Goal: Communication & Community: Share content

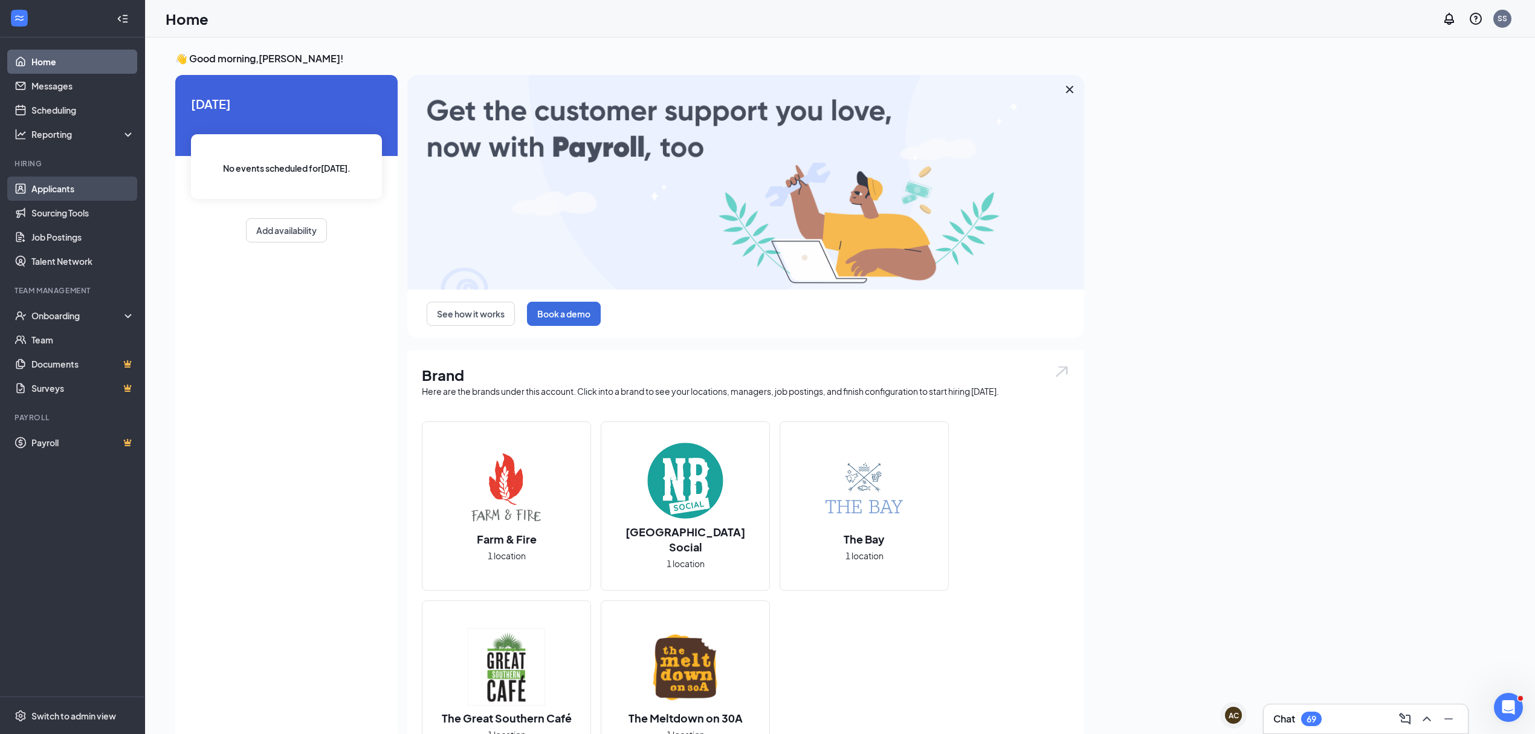
click at [57, 187] on link "Applicants" at bounding box center [82, 188] width 103 height 24
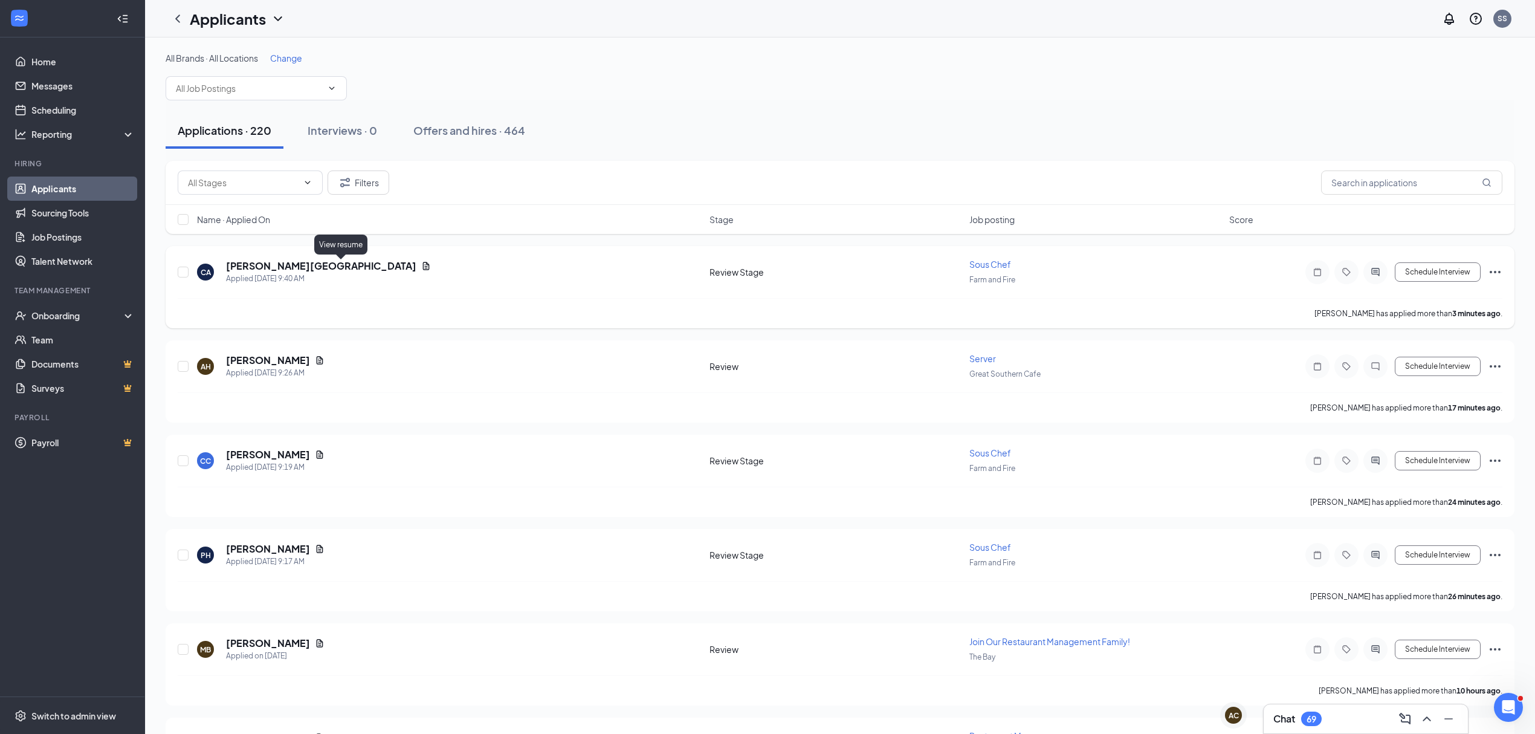
click at [423, 264] on icon "Document" at bounding box center [426, 266] width 7 height 8
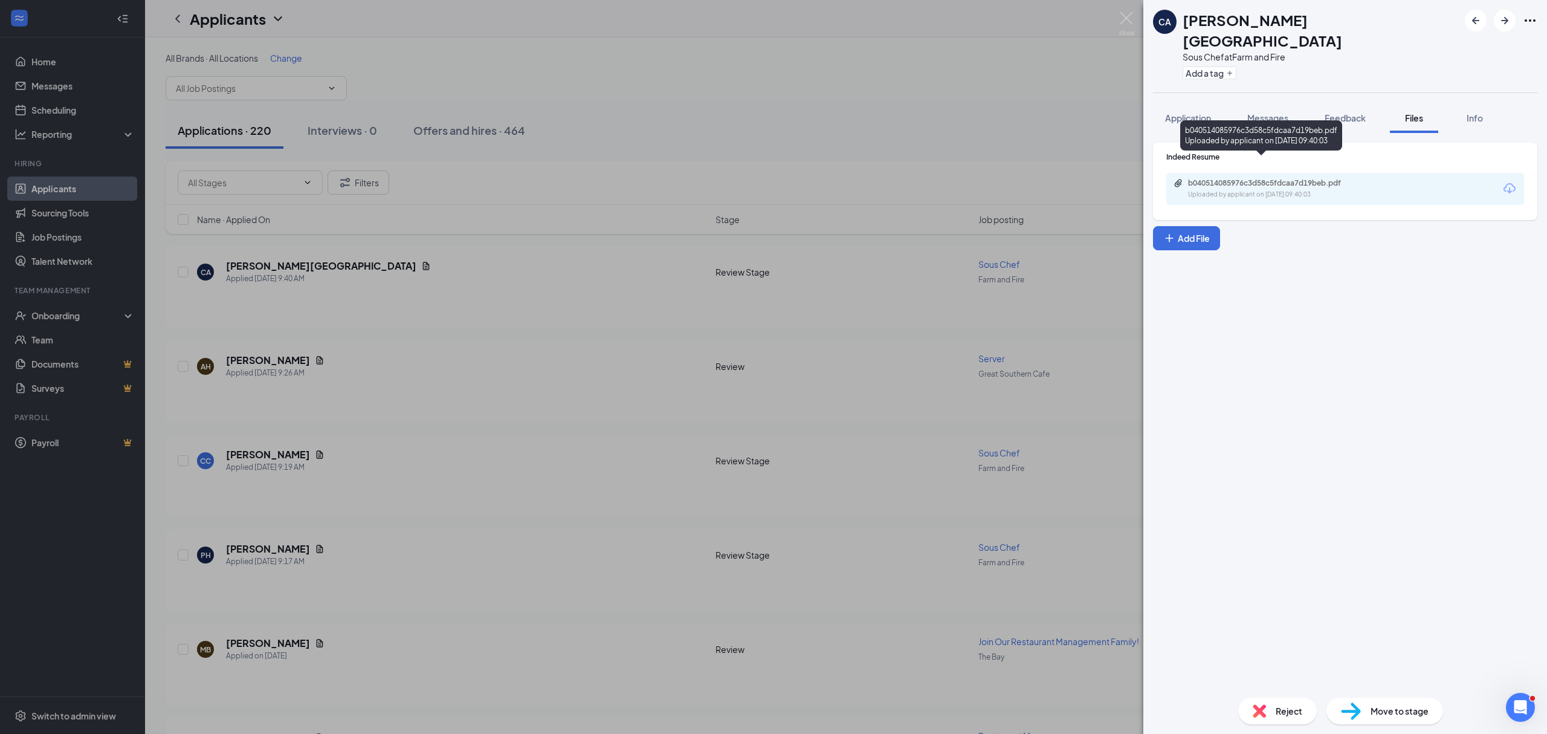
click at [1296, 190] on div "Uploaded by applicant on [DATE] 09:40:03" at bounding box center [1278, 195] width 181 height 10
click at [1125, 16] on img at bounding box center [1126, 24] width 15 height 24
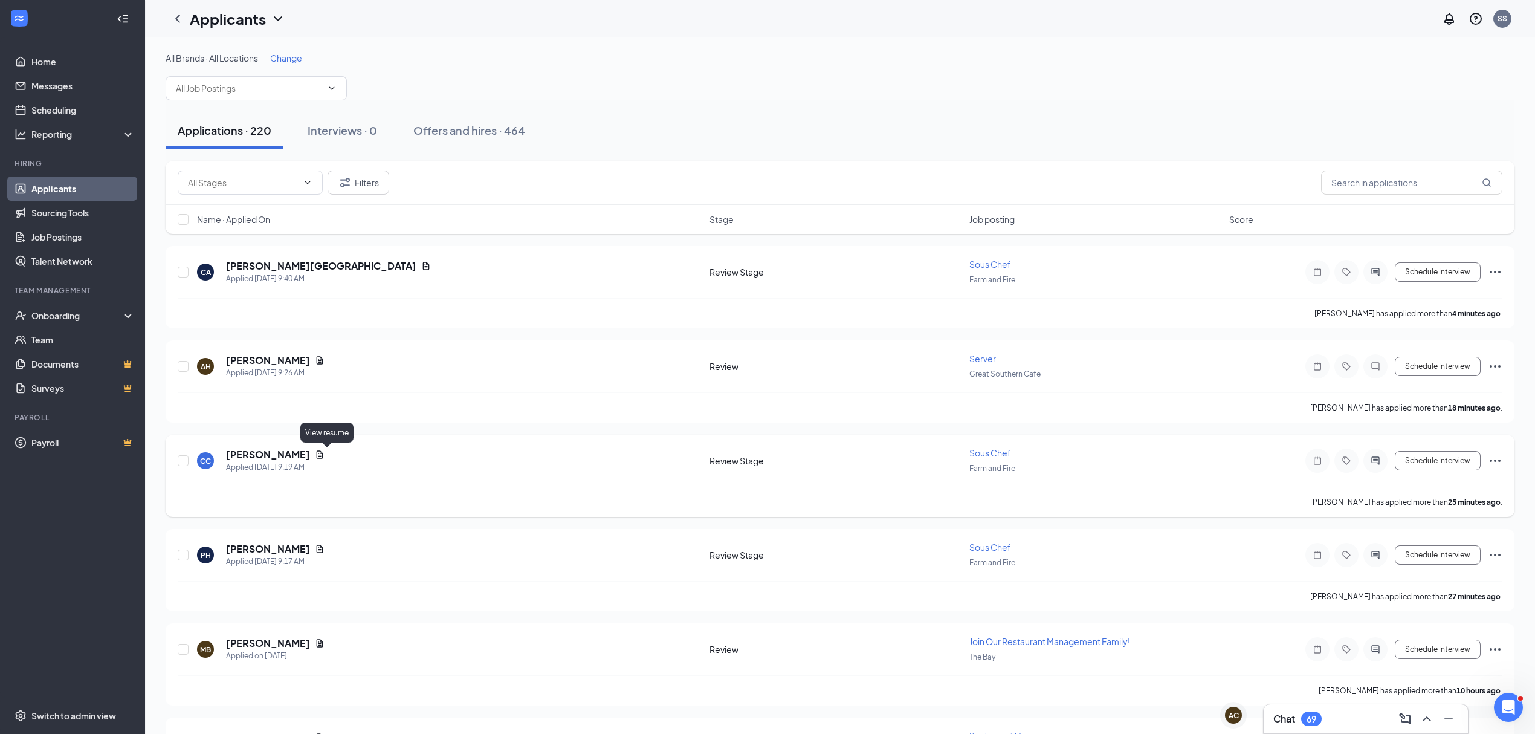
click at [324, 457] on icon "Document" at bounding box center [320, 455] width 10 height 10
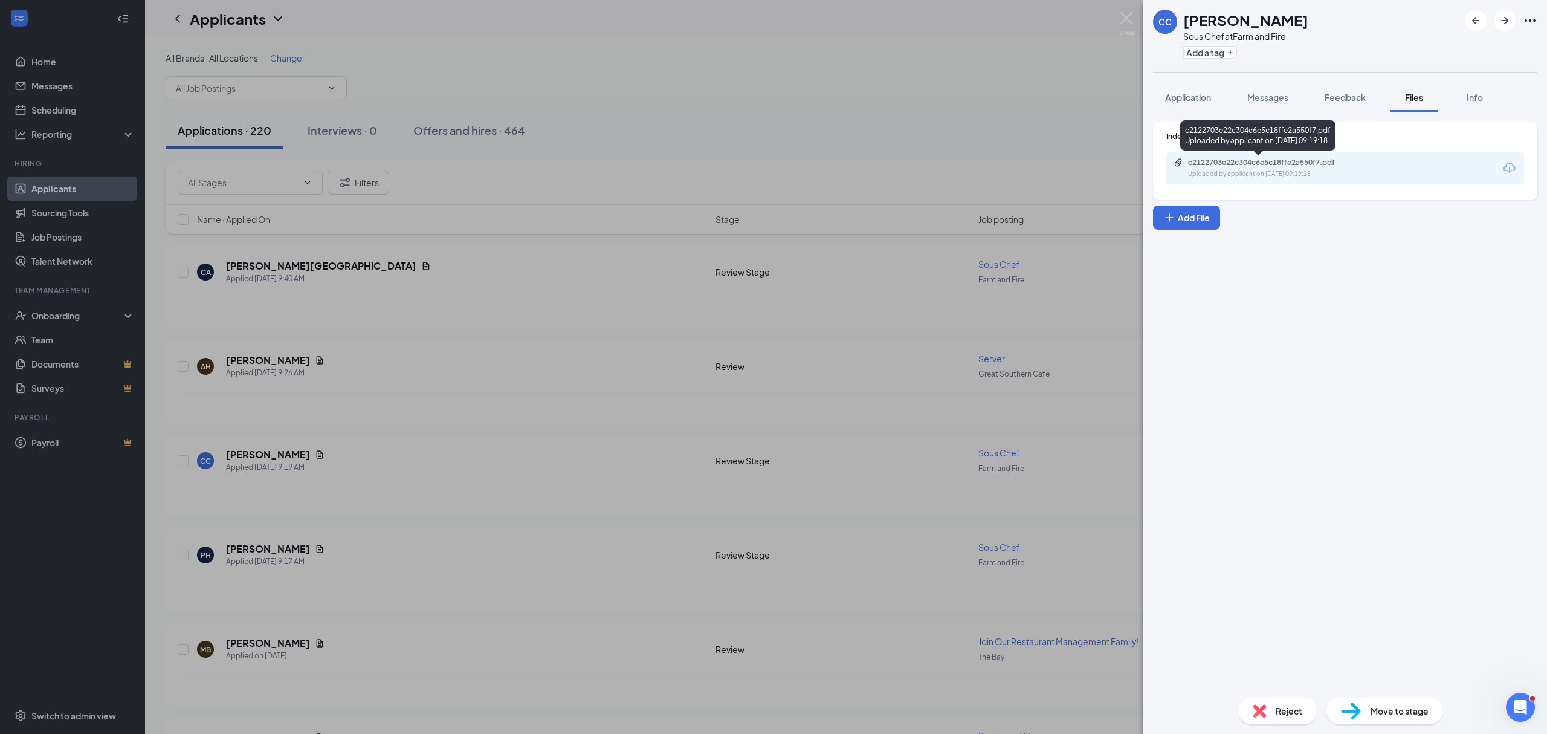
click at [1337, 174] on div "Uploaded by applicant on [DATE] 09:19:18" at bounding box center [1278, 174] width 181 height 10
click at [1127, 18] on img at bounding box center [1126, 24] width 15 height 24
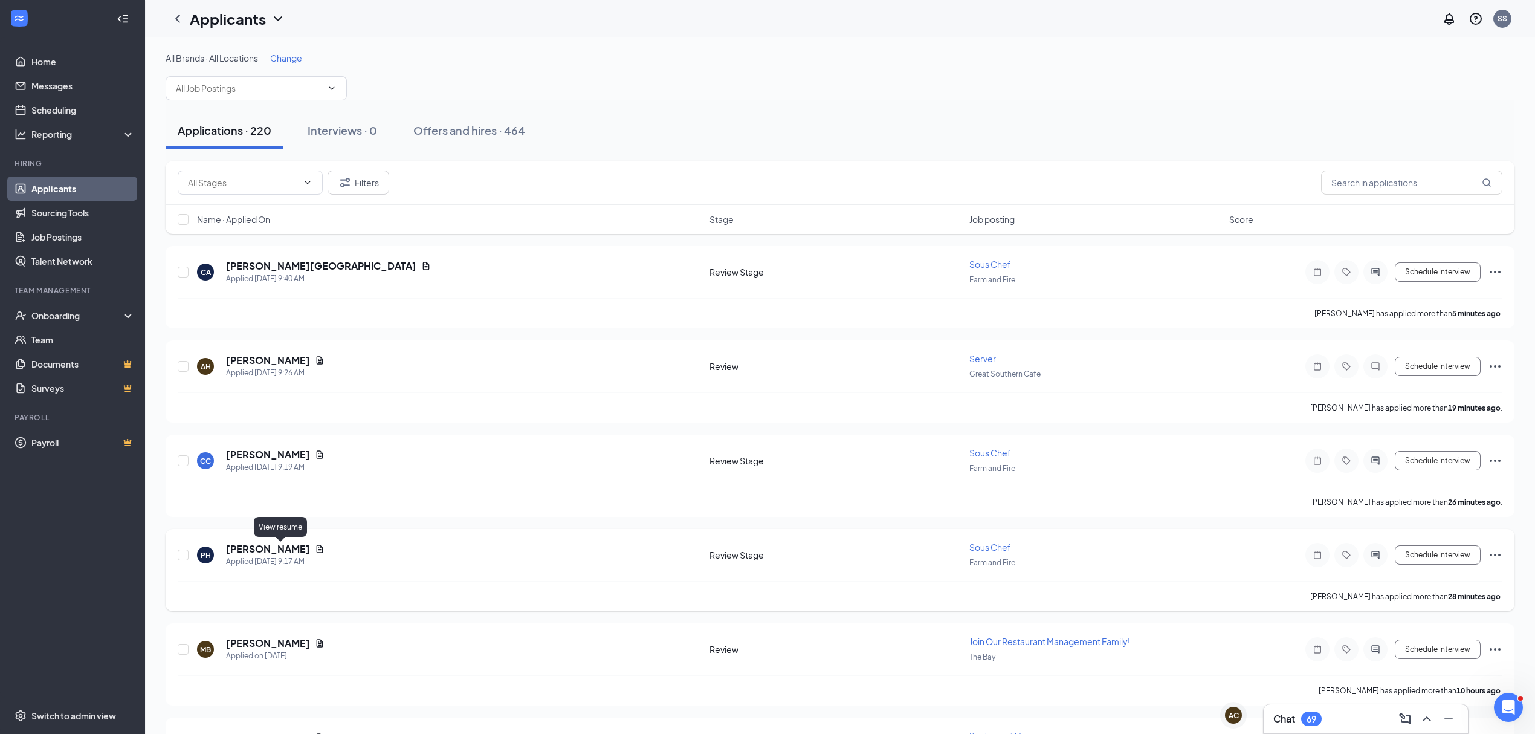
click at [315, 549] on icon "Document" at bounding box center [320, 549] width 10 height 10
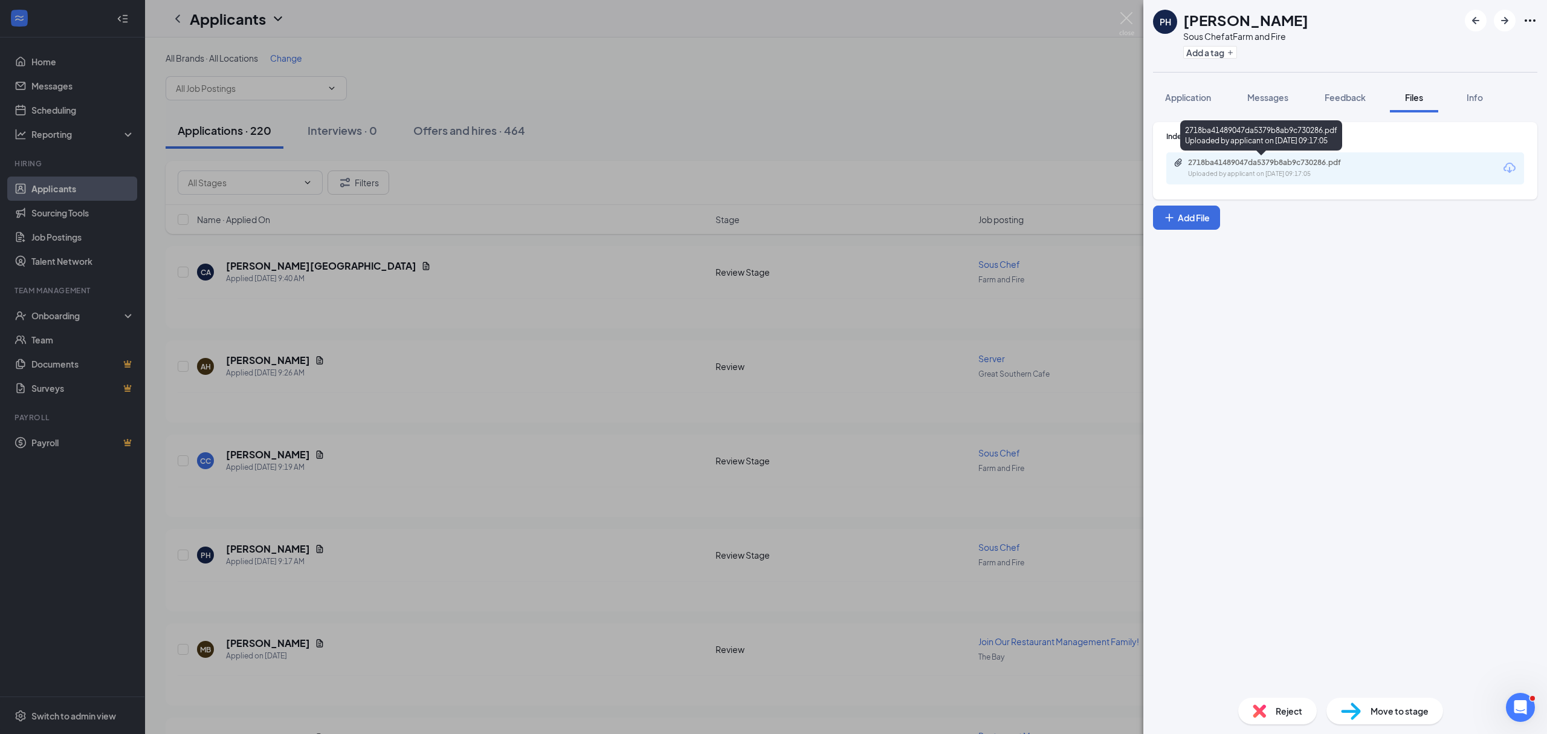
click at [1285, 167] on div "2718ba41489047da5379b8ab9c730286.pdf" at bounding box center [1272, 163] width 169 height 10
click at [1123, 15] on img at bounding box center [1126, 24] width 15 height 24
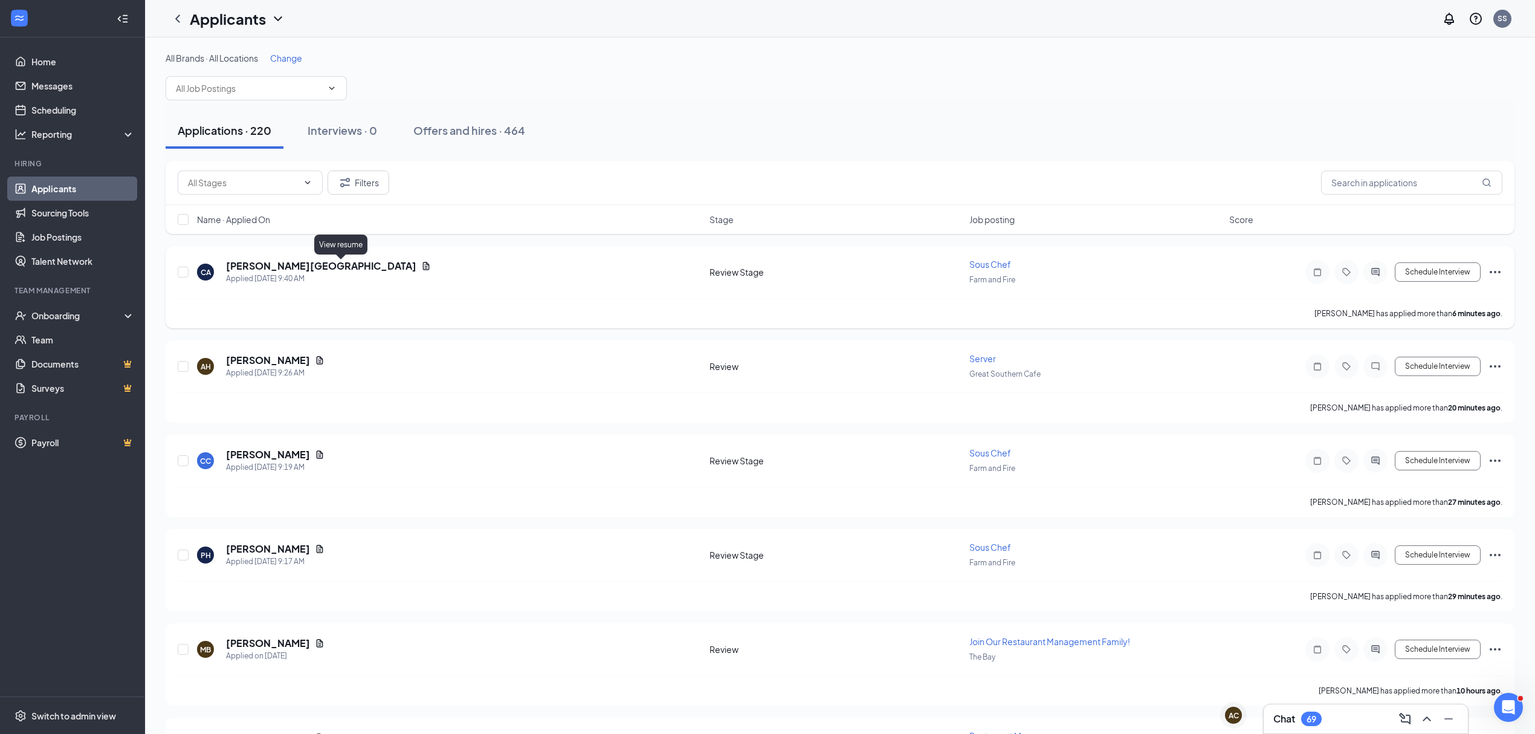
click at [423, 265] on icon "Document" at bounding box center [426, 266] width 7 height 8
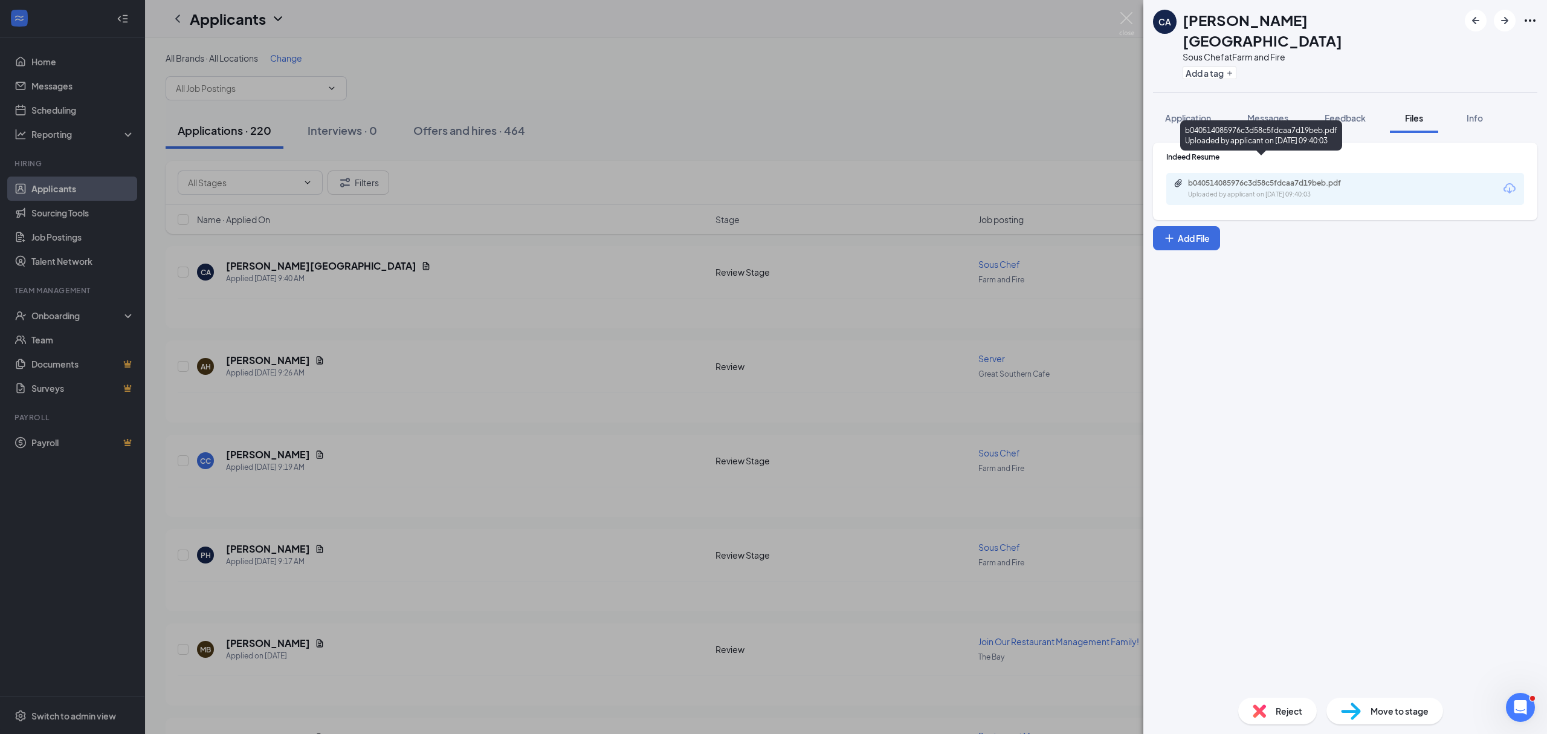
click at [1279, 190] on div "Uploaded by applicant on [DATE] 09:40:03" at bounding box center [1278, 195] width 181 height 10
drag, startPoint x: 1122, startPoint y: 19, endPoint x: 1053, endPoint y: 95, distance: 103.1
click at [1122, 19] on img at bounding box center [1126, 24] width 15 height 24
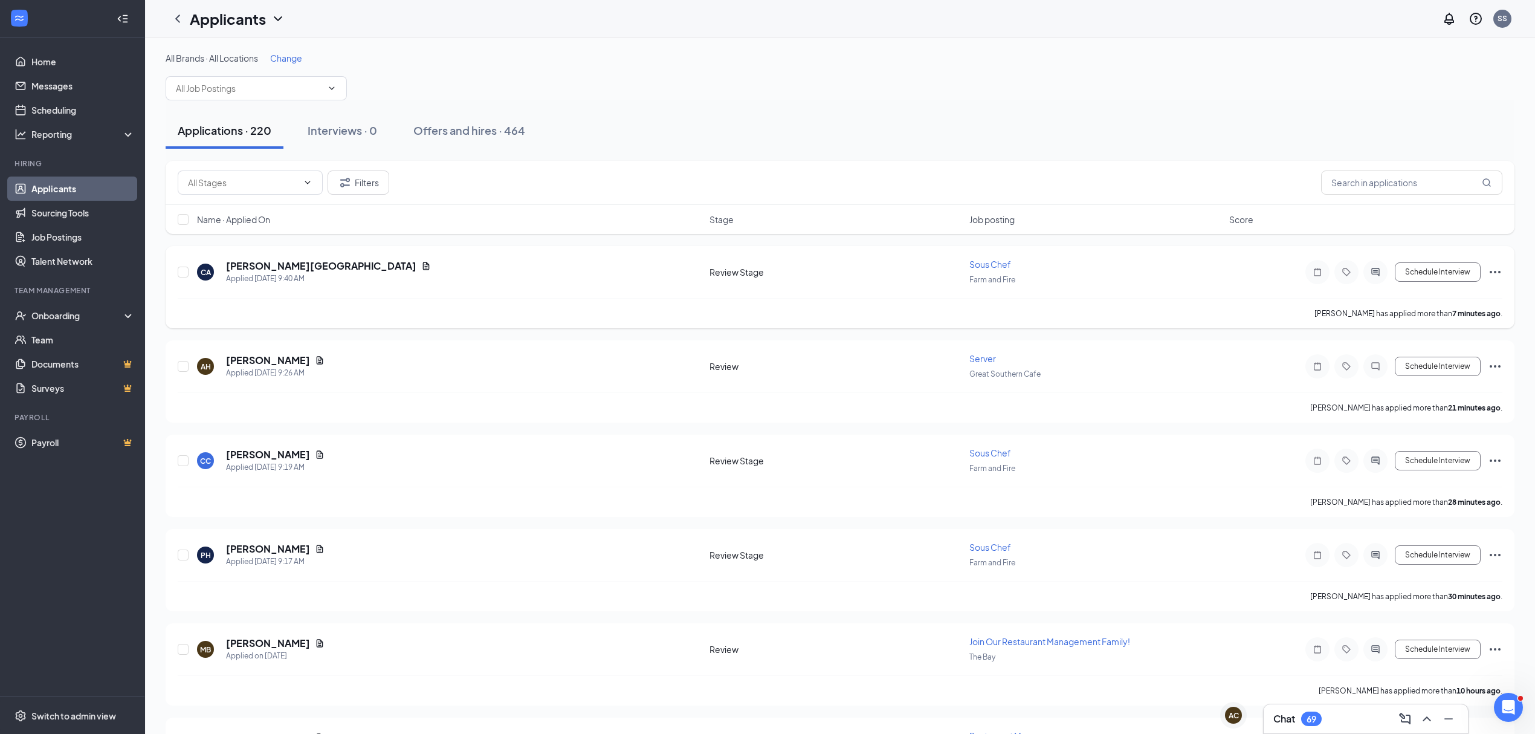
click at [1497, 274] on icon "Ellipses" at bounding box center [1495, 272] width 15 height 15
click at [1429, 496] on p "Share applicant" at bounding box center [1441, 500] width 104 height 12
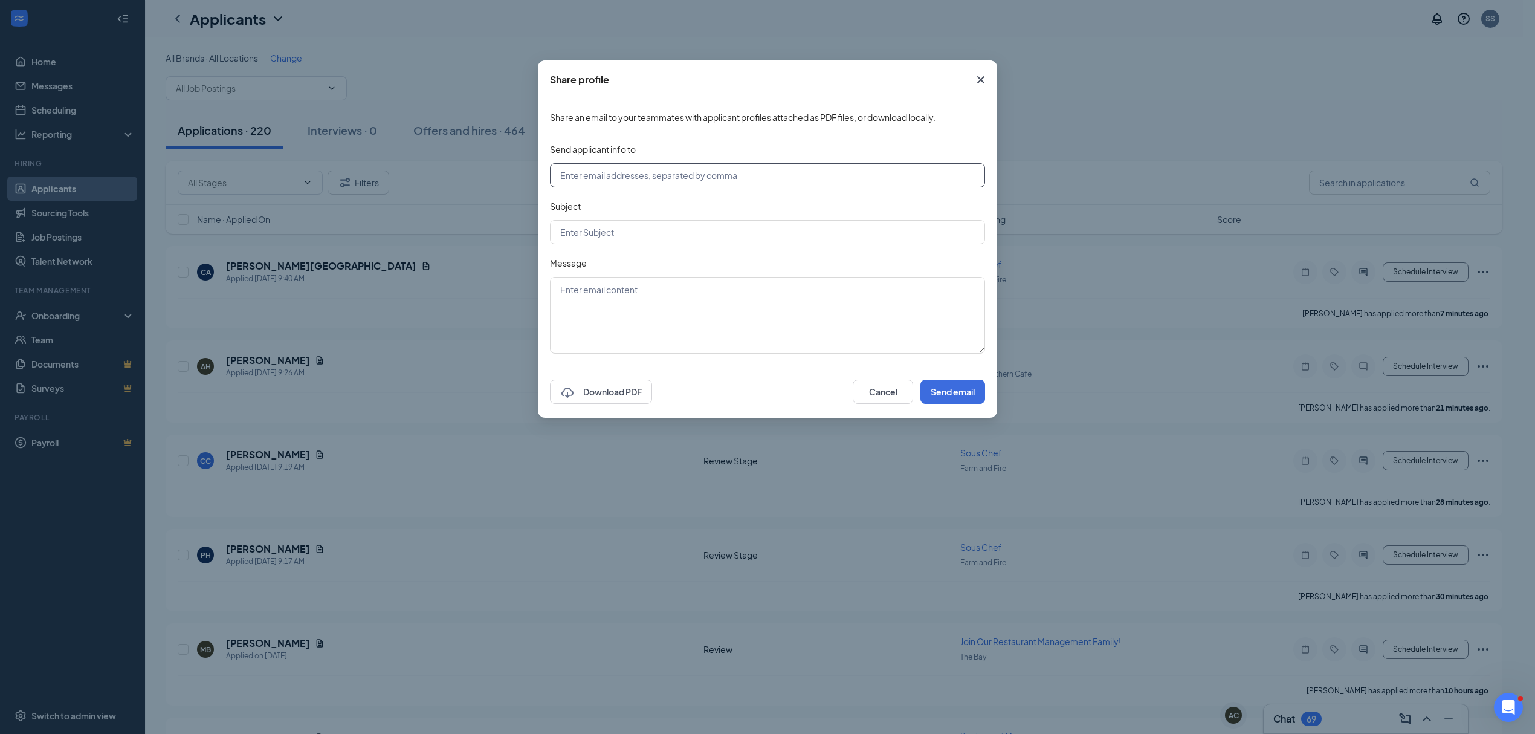
click at [696, 178] on input "text" at bounding box center [767, 175] width 435 height 24
type input "[PERSON_NAME][EMAIL_ADDRESS][DOMAIN_NAME]"
click at [590, 234] on input "text" at bounding box center [767, 232] width 435 height 24
type input "Applicant with Entree Photos"
click at [605, 291] on textarea at bounding box center [767, 315] width 435 height 77
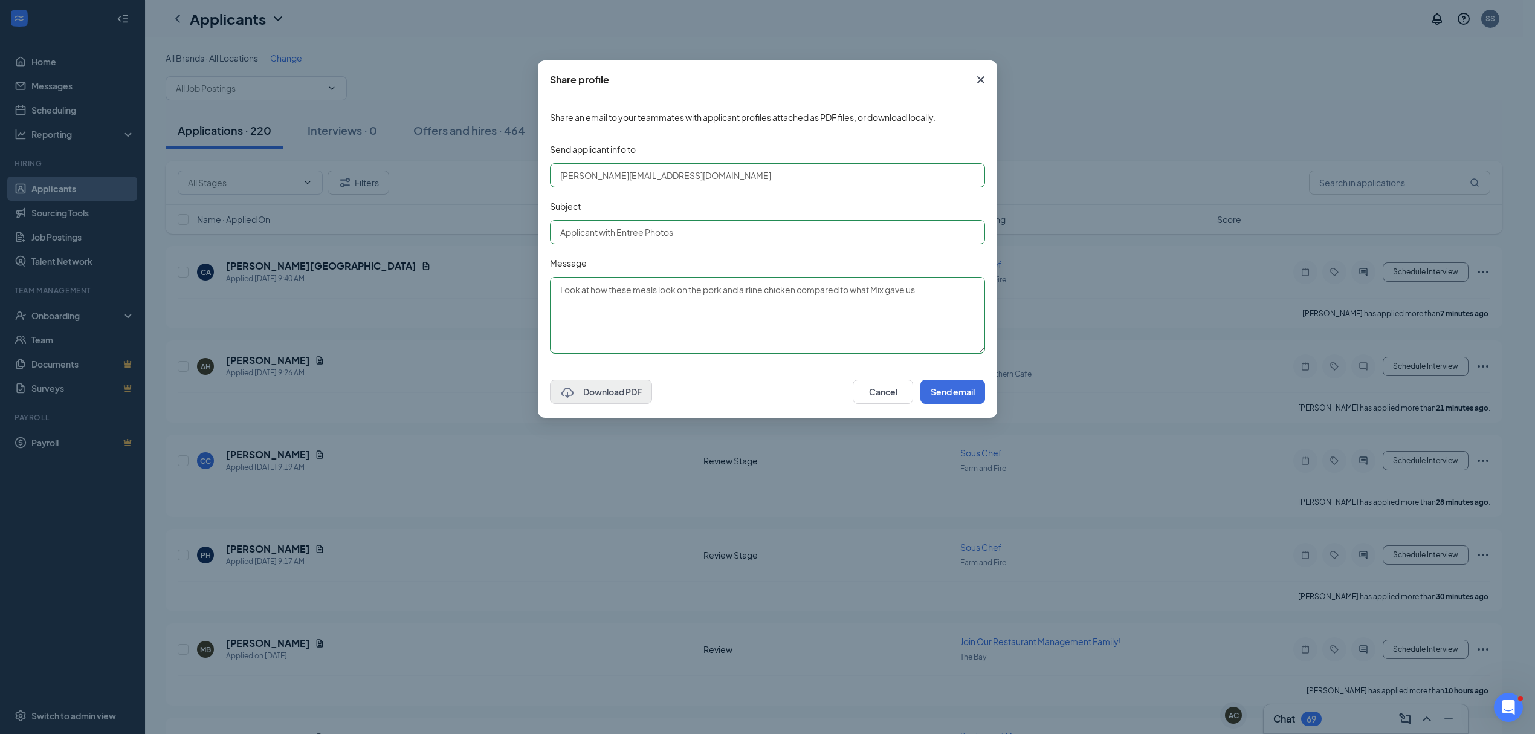
type textarea "Look at how these meals look on the pork and airline chicken compared to what M…"
click at [569, 394] on icon "CloudDownload" at bounding box center [567, 393] width 15 height 15
